Goal: Check status: Check status

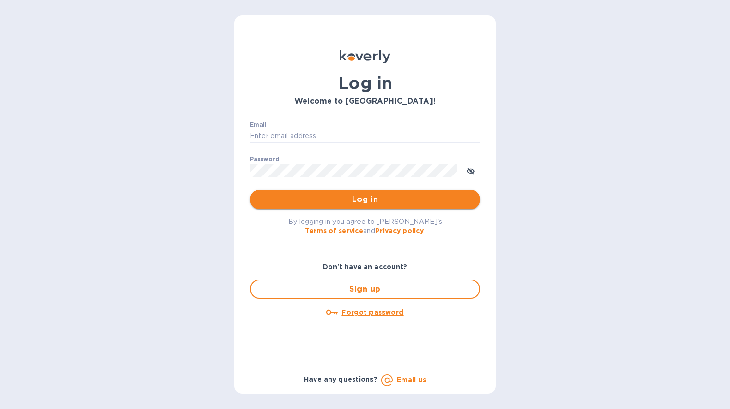
type input "[PERSON_NAME][EMAIL_ADDRESS][DOMAIN_NAME]"
click at [377, 206] on button "Log in" at bounding box center [365, 199] width 230 height 19
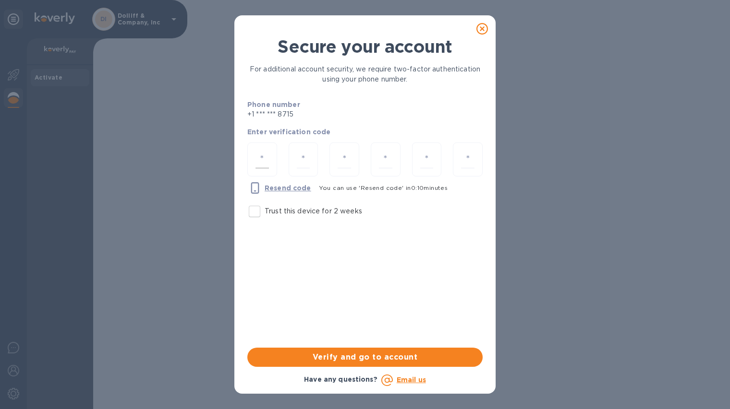
click at [255, 156] on input "number" at bounding box center [261, 160] width 13 height 18
type input "9"
type input "8"
type input "2"
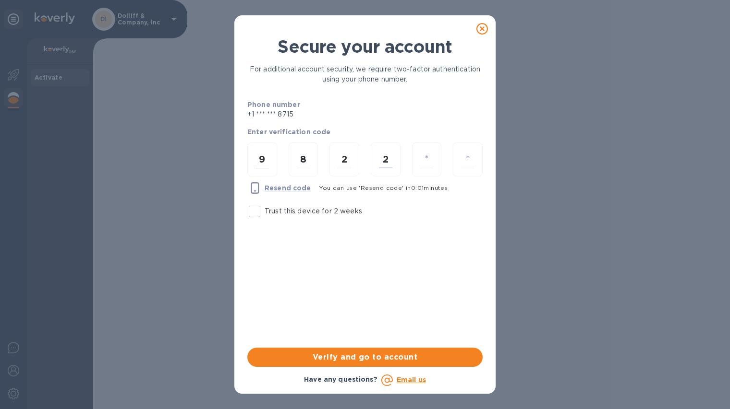
type input "0"
type input "7"
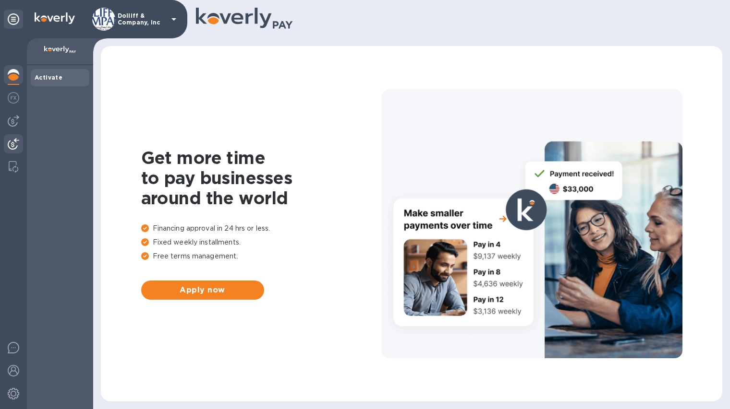
click at [13, 139] on img at bounding box center [14, 144] width 12 height 12
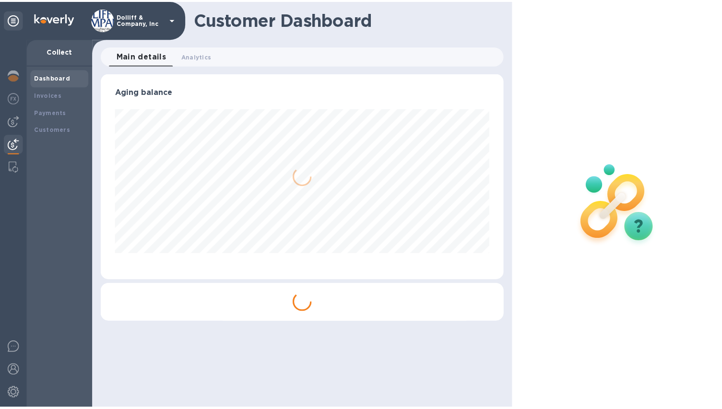
scroll to position [207, 407]
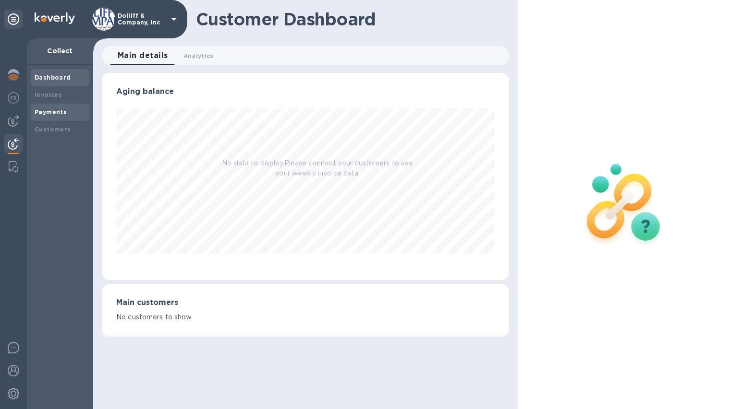
click at [56, 109] on b "Payments" at bounding box center [51, 111] width 32 height 7
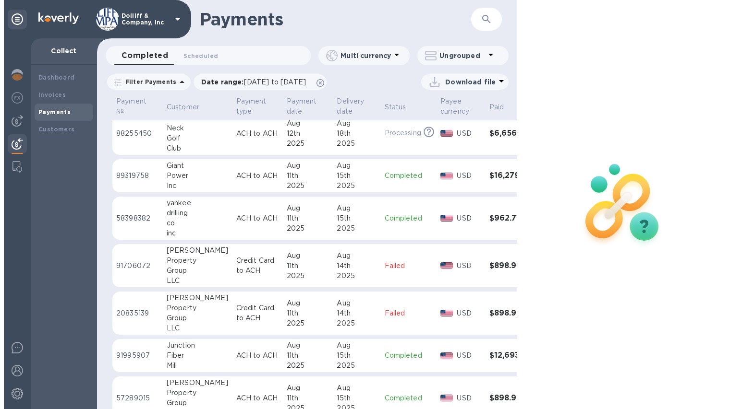
scroll to position [192, 0]
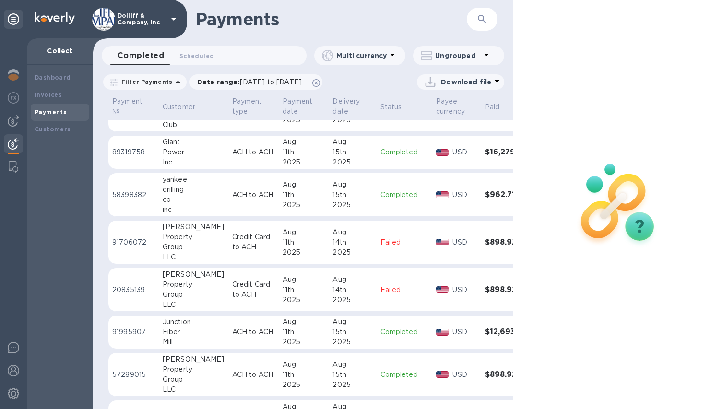
click at [295, 363] on div "Aug" at bounding box center [304, 365] width 43 height 10
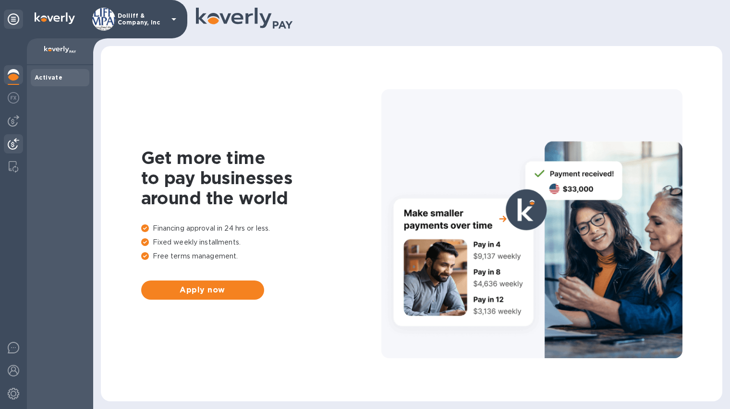
click at [9, 139] on img at bounding box center [14, 144] width 12 height 12
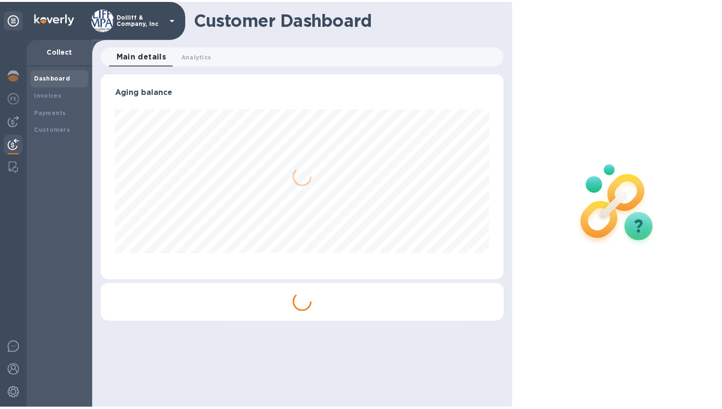
scroll to position [207, 407]
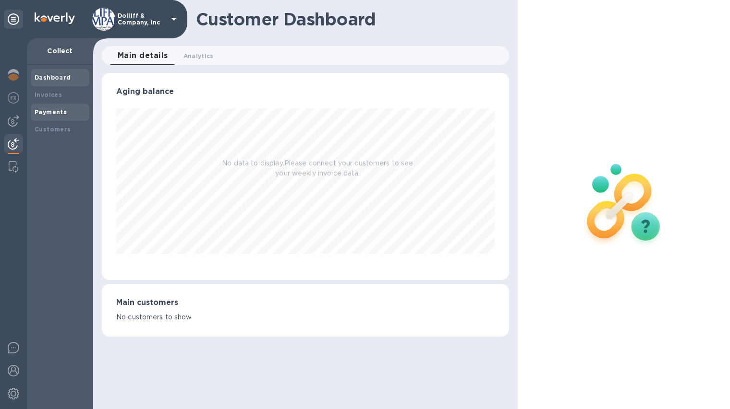
click at [43, 108] on b "Payments" at bounding box center [51, 111] width 32 height 7
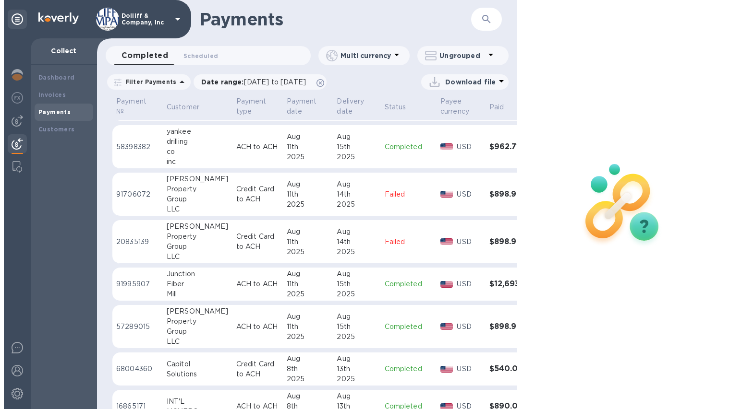
scroll to position [288, 0]
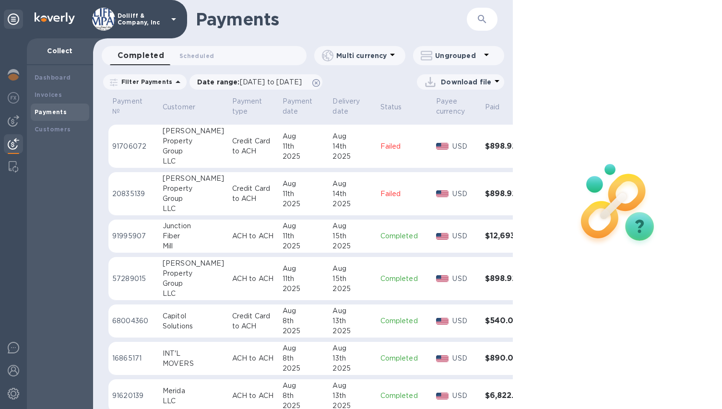
click at [334, 284] on div "2025" at bounding box center [353, 289] width 40 height 10
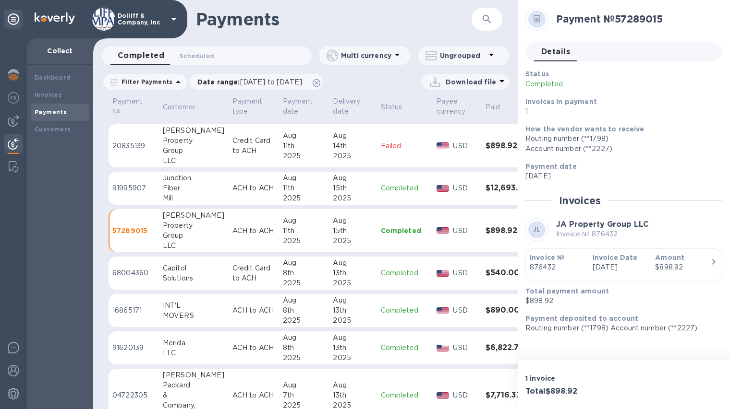
scroll to position [384, 0]
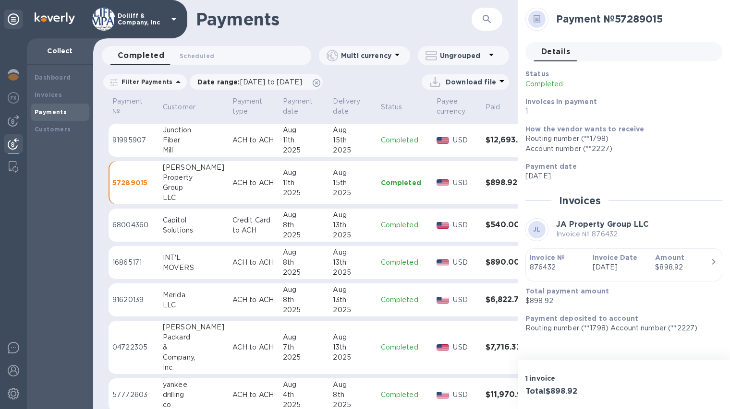
click at [232, 344] on p "ACH to ACH" at bounding box center [253, 348] width 43 height 10
